Goal: Task Accomplishment & Management: Use online tool/utility

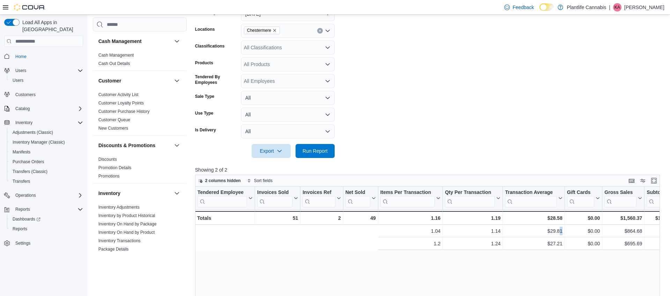
scroll to position [0, 259]
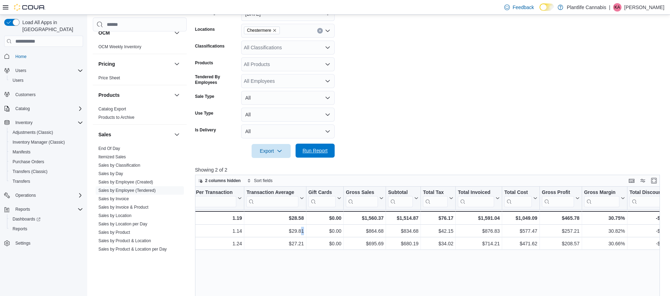
click at [318, 148] on span "Run Report" at bounding box center [315, 150] width 25 height 7
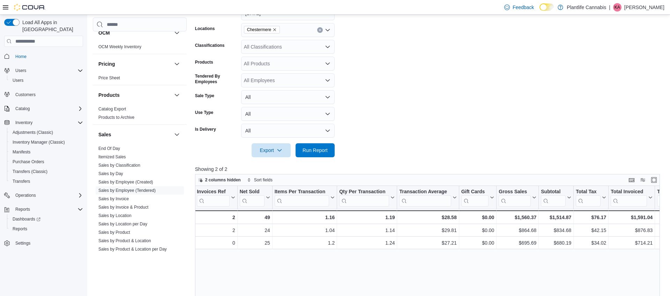
scroll to position [0, 107]
click at [564, 218] on div "$1,514.87" at bounding box center [554, 217] width 30 height 8
click at [563, 218] on div "$1,514.87" at bounding box center [554, 217] width 30 height 8
copy div "1,514.87"
click at [536, 260] on div "Tendered Employee Click to view column header actions Invoices Sold Click to vi…" at bounding box center [427, 298] width 465 height 225
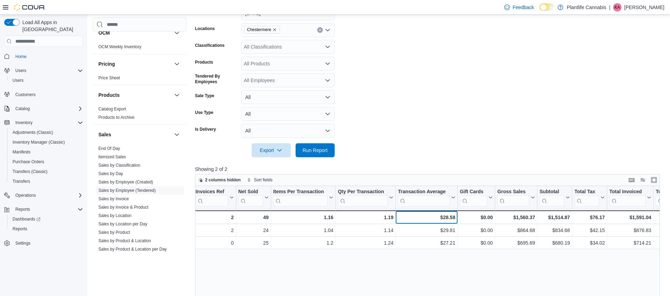
click at [451, 215] on div "$28.58" at bounding box center [426, 217] width 57 height 8
copy div "28.58"
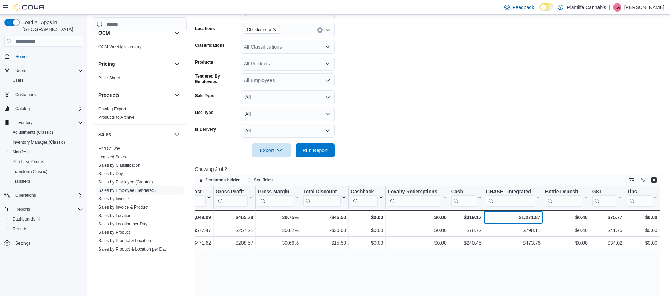
click at [534, 217] on div "$1,271.87" at bounding box center [513, 217] width 54 height 8
click at [536, 217] on div "$1,271.87" at bounding box center [513, 217] width 54 height 8
copy div "1,271.87"
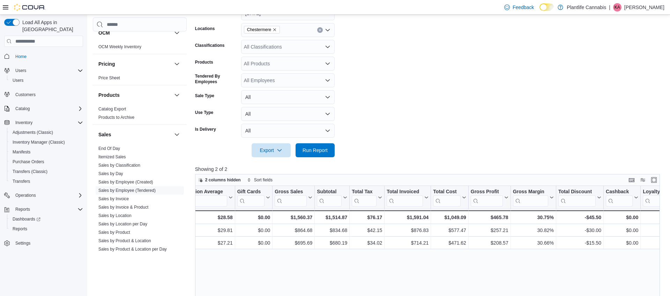
scroll to position [0, 324]
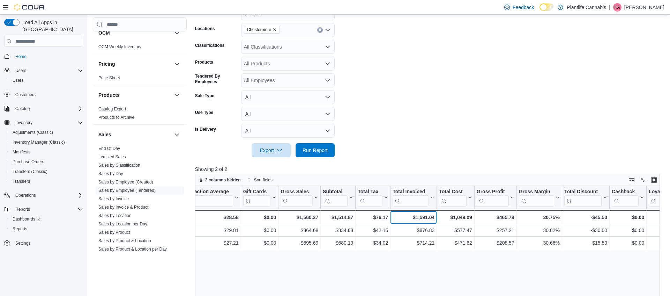
click at [424, 215] on div "$1,591.04" at bounding box center [414, 217] width 42 height 8
copy div "1,591.04"
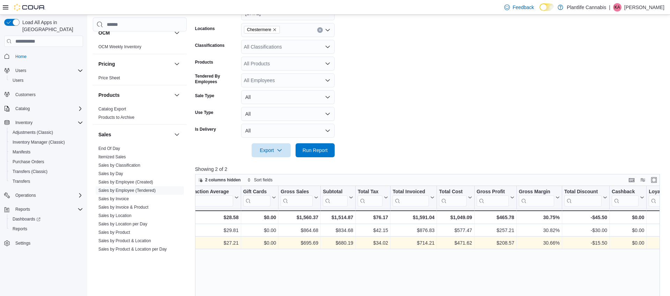
drag, startPoint x: 484, startPoint y: 249, endPoint x: 493, endPoint y: 247, distance: 9.4
click at [484, 249] on div "Tendered Employee Click to view column header actions Invoices Sold Click to vi…" at bounding box center [427, 298] width 465 height 225
